Goal: Task Accomplishment & Management: Use online tool/utility

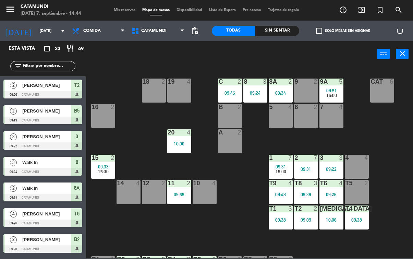
click at [277, 36] on div "Sin sentar" at bounding box center [278, 31] width 44 height 10
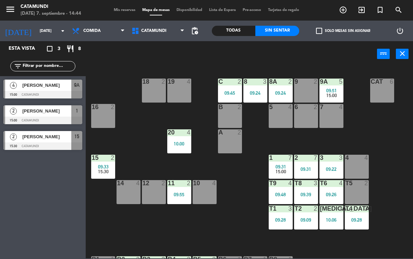
click at [55, 114] on span "[PERSON_NAME]" at bounding box center [46, 110] width 49 height 7
click at [106, 163] on div "15 2 09:33 15:30" at bounding box center [103, 167] width 24 height 24
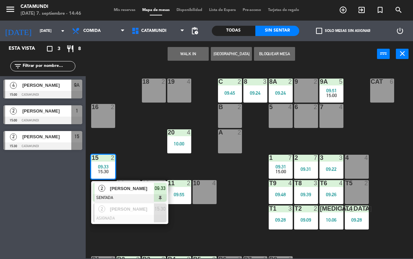
click at [161, 189] on span "09:33" at bounding box center [160, 188] width 11 height 8
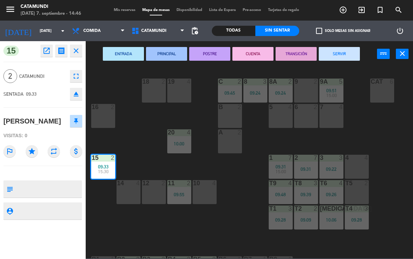
click at [334, 53] on button "SERVIR" at bounding box center [339, 54] width 41 height 14
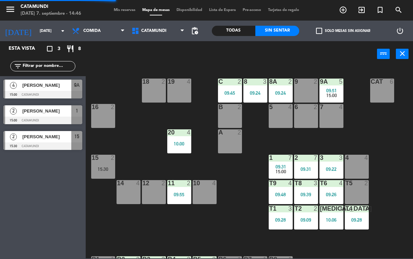
click at [181, 138] on div "20 4 10:00" at bounding box center [179, 141] width 24 height 24
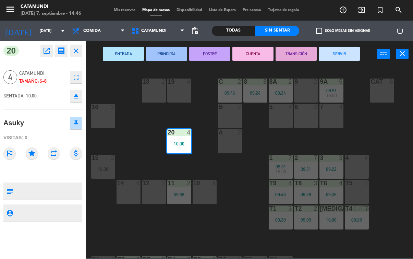
click at [342, 49] on button "SERVIR" at bounding box center [339, 54] width 41 height 14
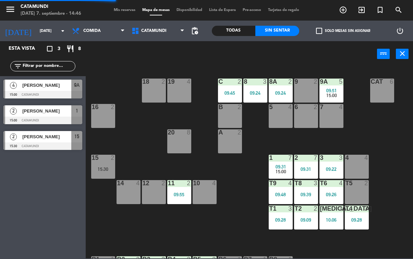
click at [179, 188] on div "11 2 09:55" at bounding box center [179, 192] width 24 height 24
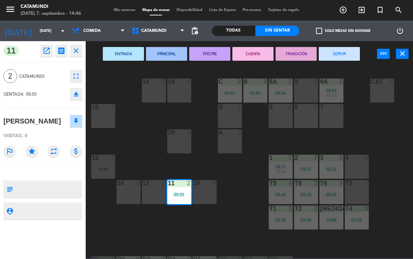
click at [351, 53] on button "SERVIR" at bounding box center [339, 54] width 41 height 14
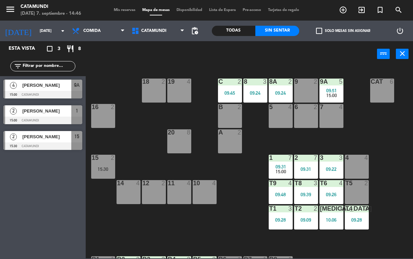
click at [246, 234] on div "19 4 18 2 9 2 8 3 09:24 9A 5 09:51 15:00 8A 2 09:24 C 2 09:45 Cat 6 16 2 6 2 5 …" at bounding box center [251, 162] width 323 height 192
click at [132, 192] on div "15:00" at bounding box center [129, 194] width 24 height 5
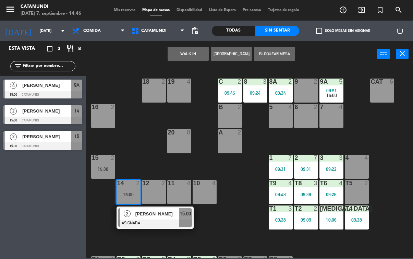
click at [190, 214] on span "15:00" at bounding box center [185, 214] width 11 height 8
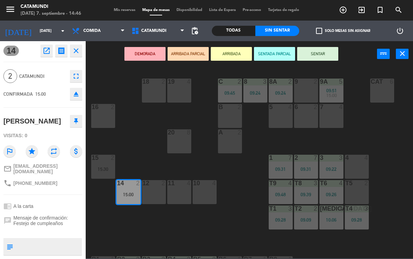
click at [331, 53] on button "SENTAR" at bounding box center [317, 54] width 41 height 14
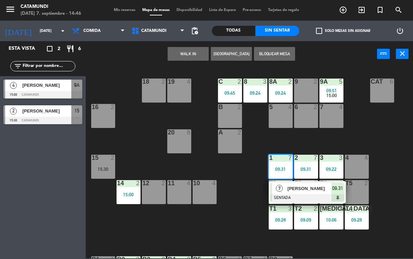
click at [345, 181] on div "7 [PERSON_NAME] SENTADA 09:31" at bounding box center [307, 192] width 77 height 22
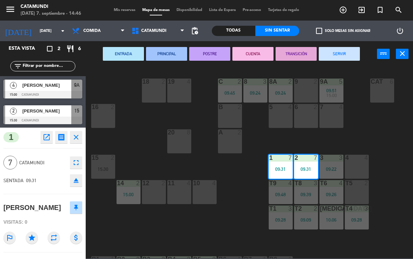
click at [352, 48] on button "SERVIR" at bounding box center [339, 54] width 41 height 14
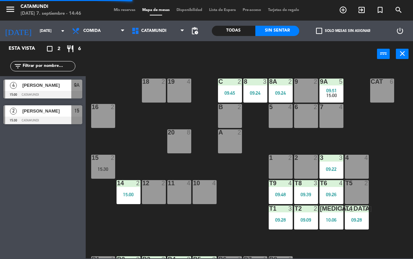
click at [331, 171] on div "09:22" at bounding box center [332, 169] width 24 height 5
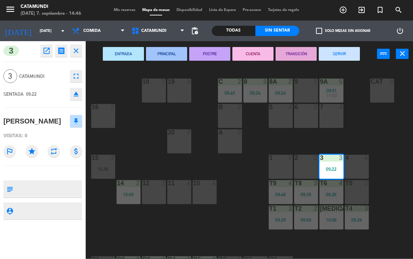
click at [351, 47] on button "SERVIR" at bounding box center [339, 54] width 41 height 14
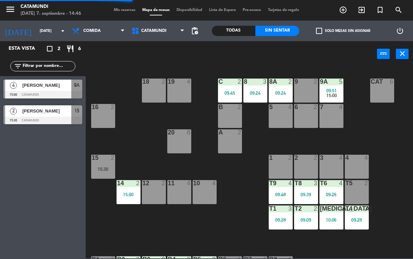
click at [245, 83] on div "2" at bounding box center [241, 82] width 11 height 6
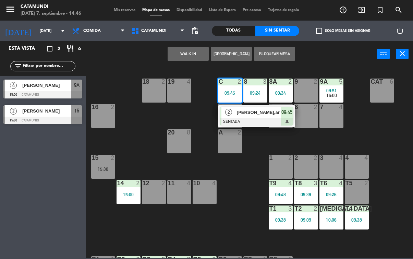
click at [292, 118] on div at bounding box center [257, 122] width 74 height 8
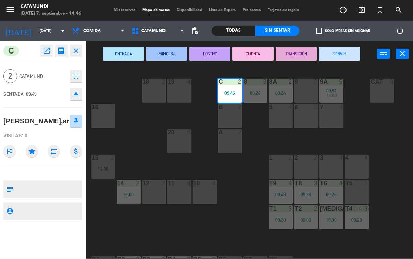
click at [348, 47] on button "SERVIR" at bounding box center [339, 54] width 41 height 14
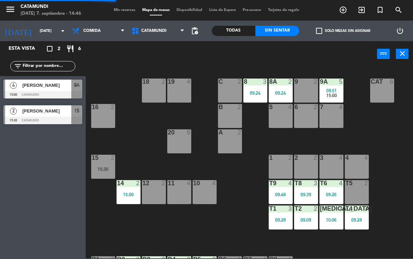
click at [253, 85] on div "8 3 09:24" at bounding box center [256, 91] width 24 height 24
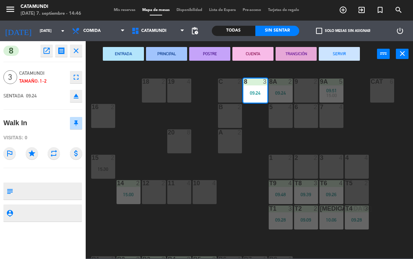
click at [352, 48] on button "SERVIR" at bounding box center [339, 54] width 41 height 14
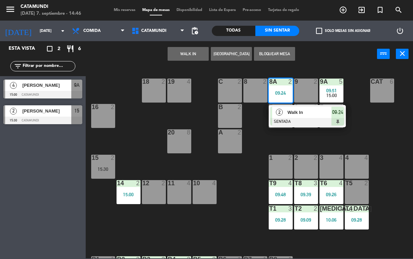
click at [354, 114] on div "19 4 18 2 9 2 8 2 9A 5 09:51 15:00 8A 2 09:24 2 Walk In SENTADA 09:24 C 2 Cat 6…" at bounding box center [251, 162] width 323 height 192
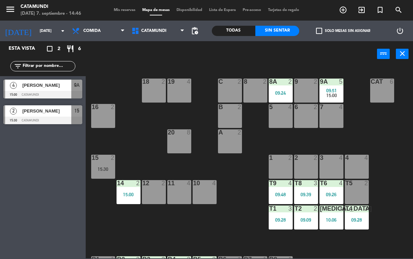
click at [290, 84] on div "2" at bounding box center [290, 82] width 4 height 6
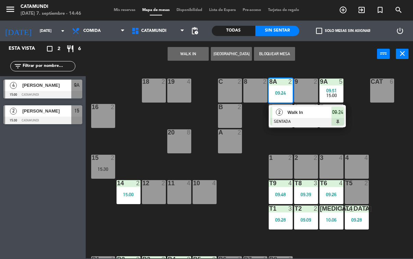
click at [343, 114] on span "09:24" at bounding box center [337, 112] width 11 height 8
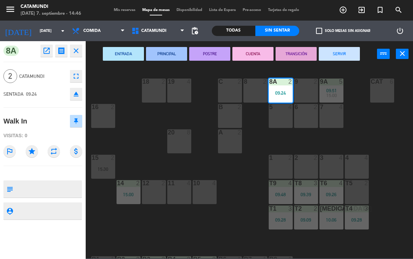
click at [345, 55] on button "SERVIR" at bounding box center [339, 54] width 41 height 14
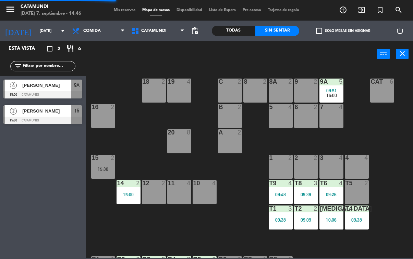
click at [280, 189] on div "T9 4 09:48" at bounding box center [281, 192] width 24 height 24
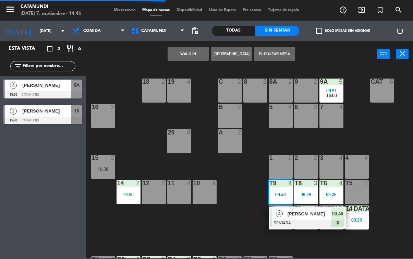
click at [339, 217] on span "09:48" at bounding box center [337, 214] width 11 height 8
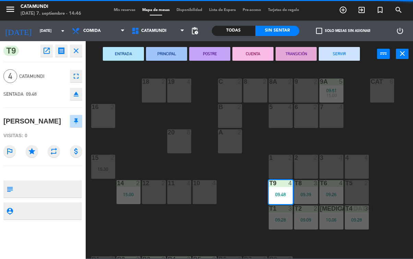
click at [346, 52] on button "SERVIR" at bounding box center [339, 54] width 41 height 14
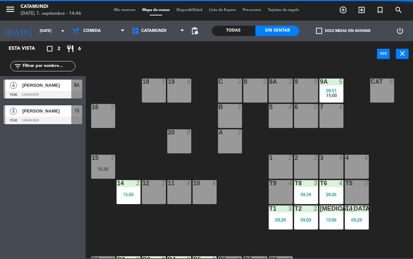
click at [274, 216] on div "T1 3 09:28" at bounding box center [281, 217] width 24 height 24
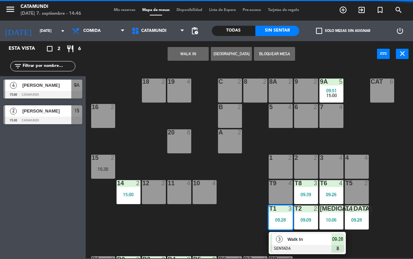
click at [336, 246] on div at bounding box center [308, 249] width 74 height 8
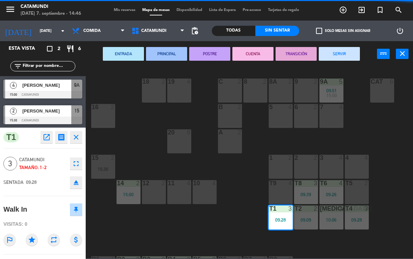
click at [348, 49] on button "SERVIR" at bounding box center [339, 54] width 41 height 14
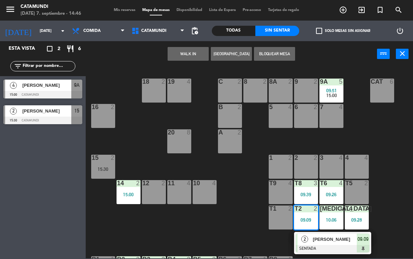
click at [367, 246] on div at bounding box center [333, 249] width 74 height 8
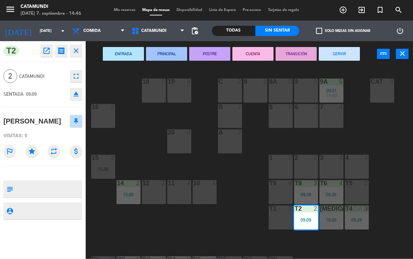
click at [339, 54] on button "SERVIR" at bounding box center [339, 54] width 41 height 14
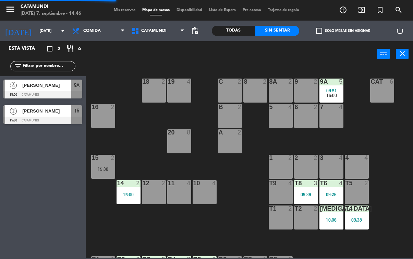
click at [318, 217] on div "T2 2" at bounding box center [306, 217] width 24 height 24
click at [338, 213] on div "[MEDICAL_DATA] 3 10:06" at bounding box center [332, 217] width 24 height 24
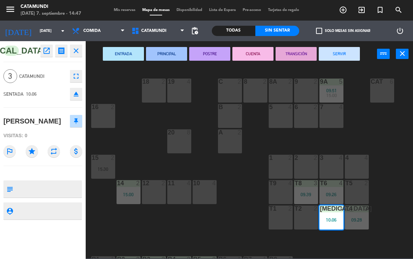
click at [364, 48] on div "ENTRADA PRINCIPAL POSTRE CUENTA TRANSICIÓN SERVIR power_input close" at bounding box center [232, 54] width 292 height 26
click at [345, 44] on div "ENTRADA PRINCIPAL POSTRE CUENTA TRANSICIÓN SERVIR power_input close" at bounding box center [232, 54] width 292 height 26
click at [348, 47] on button "SERVIR" at bounding box center [339, 54] width 41 height 14
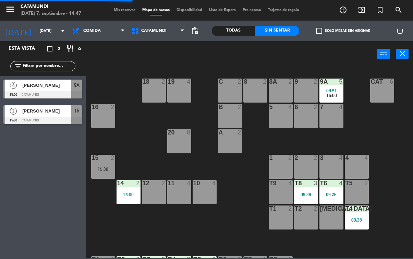
click at [366, 210] on div "3" at bounding box center [367, 208] width 4 height 6
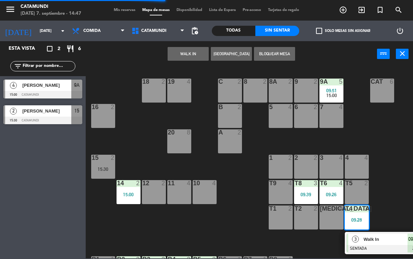
click at [410, 246] on div at bounding box center [384, 249] width 74 height 8
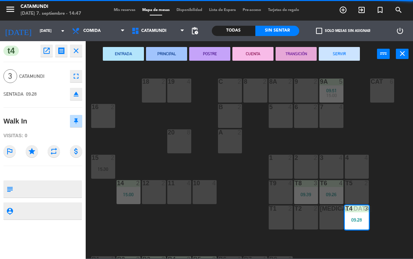
click at [344, 50] on button "SERVIR" at bounding box center [339, 54] width 41 height 14
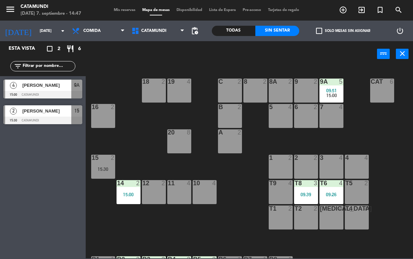
click at [310, 186] on div at bounding box center [305, 183] width 11 height 6
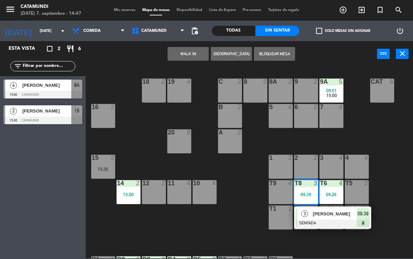
click at [370, 218] on div "3 [PERSON_NAME] 09:39" at bounding box center [332, 217] width 77 height 22
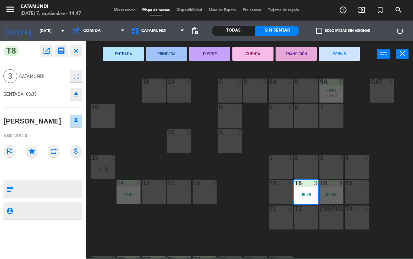
click at [342, 51] on button "SERVIR" at bounding box center [339, 54] width 41 height 14
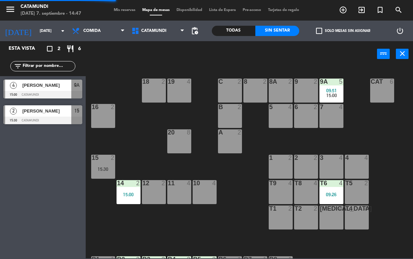
click at [331, 182] on div at bounding box center [331, 183] width 11 height 6
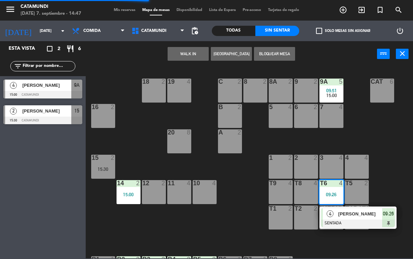
click at [391, 218] on div "09:26" at bounding box center [388, 213] width 13 height 11
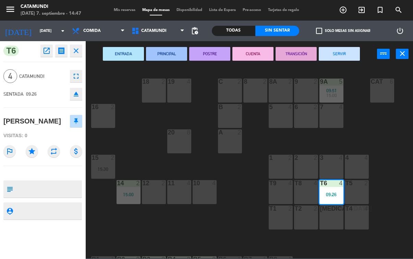
click at [344, 42] on div "ENTRADA PRINCIPAL POSTRE CUENTA TRANSICIÓN SERVIR power_input close" at bounding box center [232, 54] width 292 height 26
click at [348, 45] on div "ENTRADA PRINCIPAL POSTRE CUENTA TRANSICIÓN SERVIR power_input close" at bounding box center [232, 54] width 292 height 26
click at [348, 47] on button "SERVIR" at bounding box center [339, 54] width 41 height 14
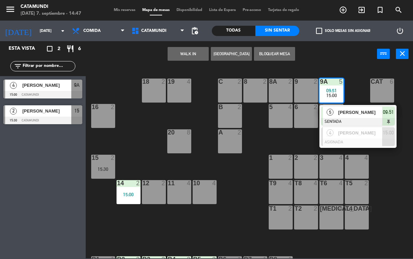
click at [388, 114] on span "09:51" at bounding box center [388, 112] width 11 height 8
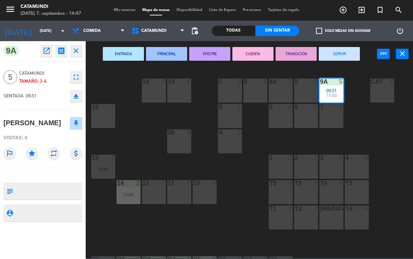
click at [355, 45] on div "ENTRADA PRINCIPAL POSTRE CUENTA TRANSICIÓN SERVIR power_input close" at bounding box center [232, 54] width 292 height 26
click at [352, 52] on button "SERVIR" at bounding box center [339, 54] width 41 height 14
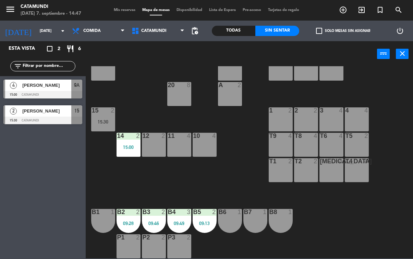
scroll to position [47, 0]
click at [207, 217] on div "B5 2 09:13" at bounding box center [205, 221] width 24 height 24
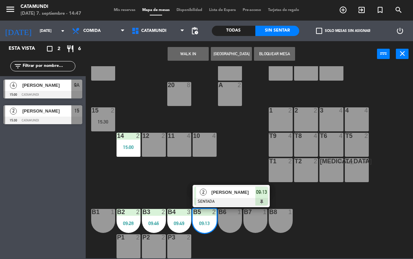
click at [266, 193] on span "09:13" at bounding box center [261, 192] width 11 height 8
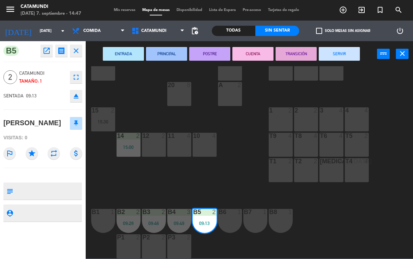
click at [346, 49] on button "SERVIR" at bounding box center [339, 54] width 41 height 14
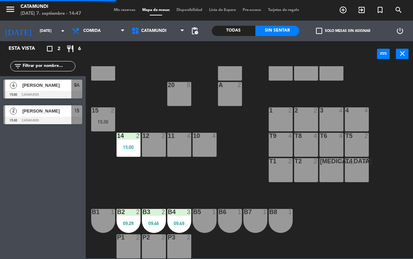
click at [176, 214] on div at bounding box center [179, 212] width 11 height 6
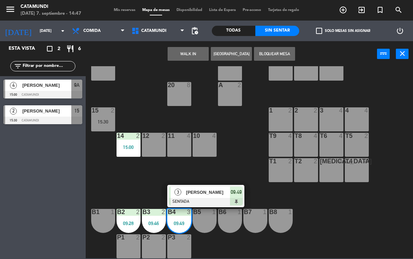
click at [243, 187] on div "3 [PERSON_NAME] SENTADA 09:49" at bounding box center [205, 196] width 77 height 22
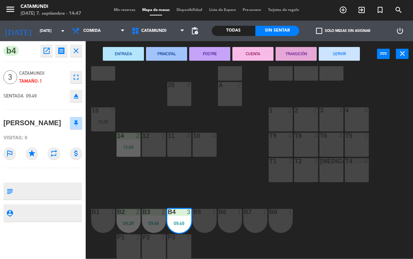
click at [341, 57] on button "SERVIR" at bounding box center [339, 54] width 41 height 14
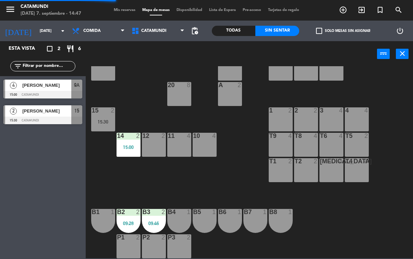
click at [164, 209] on div "b4" at bounding box center [167, 212] width 11 height 6
click at [214, 183] on div "19 4 18 2 9 2 8 2 9A 4 15:00 8A 2 C 2 Cat 6 16 2 6 2 5 4 7 4 B 2 20 8 A 2 3 4 1…" at bounding box center [251, 162] width 323 height 192
click at [154, 218] on div "B3 2 09:46" at bounding box center [154, 221] width 24 height 24
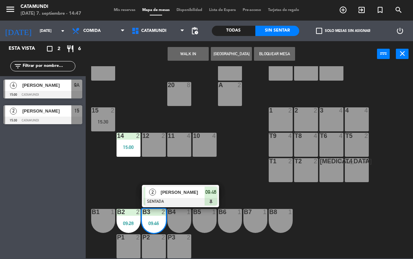
click at [207, 195] on span "09:46" at bounding box center [210, 192] width 11 height 8
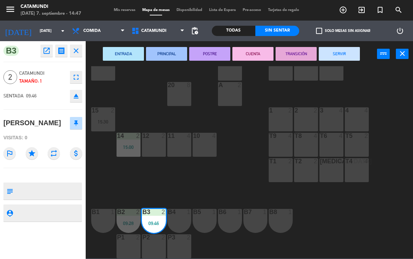
click at [354, 54] on button "SERVIR" at bounding box center [339, 54] width 41 height 14
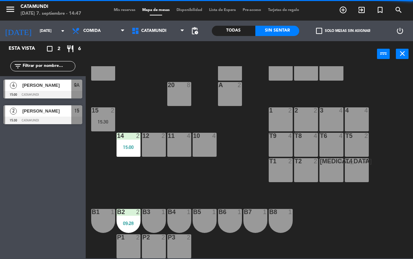
click at [134, 211] on div "2" at bounding box center [139, 212] width 11 height 6
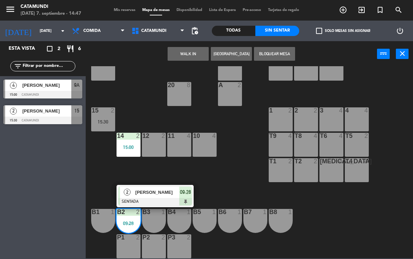
click at [186, 192] on span "09:28" at bounding box center [185, 192] width 11 height 8
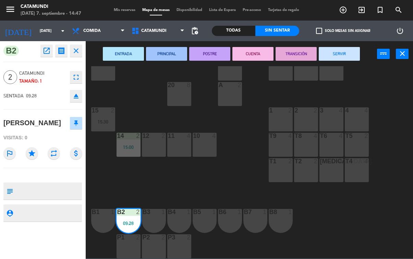
click at [341, 48] on button "SERVIR" at bounding box center [339, 54] width 41 height 14
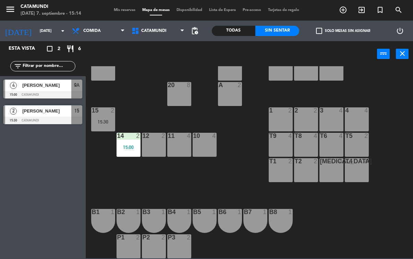
click at [57, 77] on div "4 [PERSON_NAME] 15:00 Catamundi 9A" at bounding box center [43, 89] width 86 height 26
click at [56, 119] on div at bounding box center [42, 121] width 79 height 8
click at [55, 115] on div "[PERSON_NAME]" at bounding box center [47, 110] width 50 height 11
click at [42, 114] on span "[PERSON_NAME]" at bounding box center [46, 110] width 49 height 7
click at [177, 144] on div "11 2 15:30" at bounding box center [179, 145] width 24 height 24
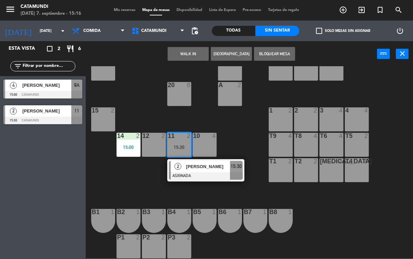
click at [238, 172] on div at bounding box center [206, 176] width 74 height 8
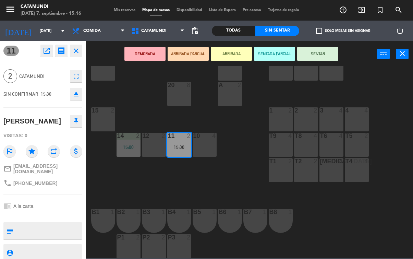
click at [327, 50] on button "SENTAR" at bounding box center [317, 54] width 41 height 14
